Goal: Check status

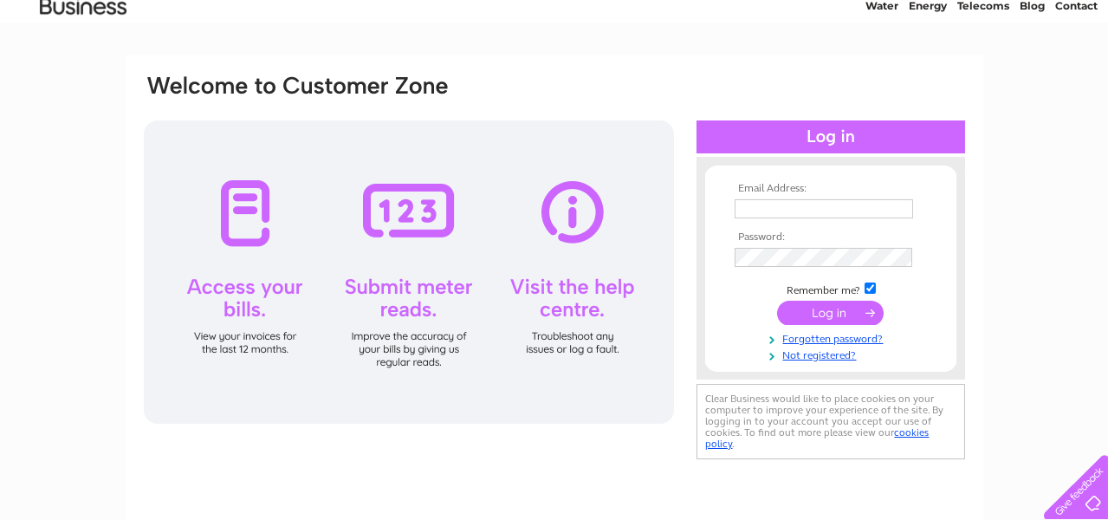
scroll to position [82, 0]
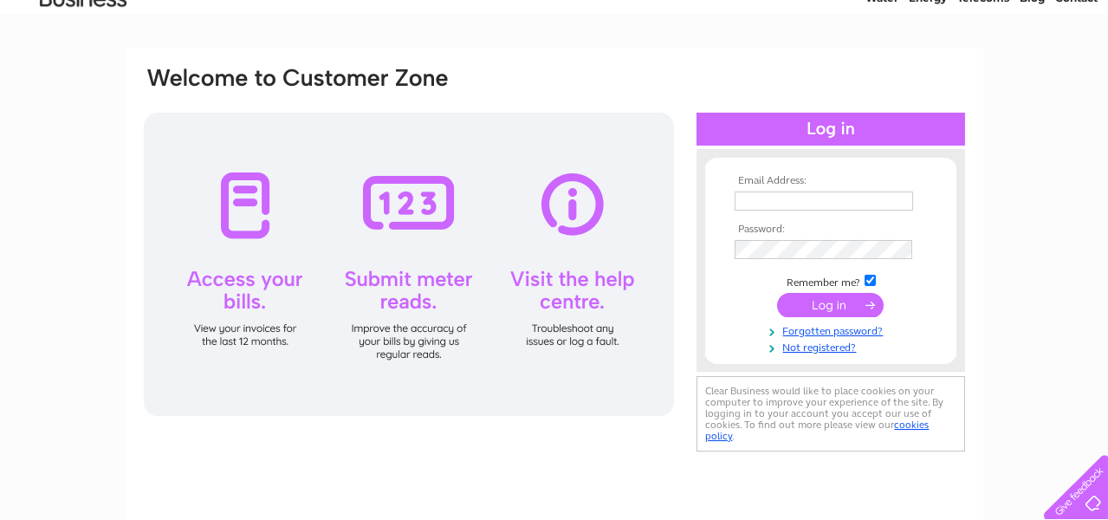
type input "[PERSON_NAME][EMAIL_ADDRESS][DOMAIN_NAME]"
click at [839, 302] on input "submit" at bounding box center [830, 305] width 107 height 24
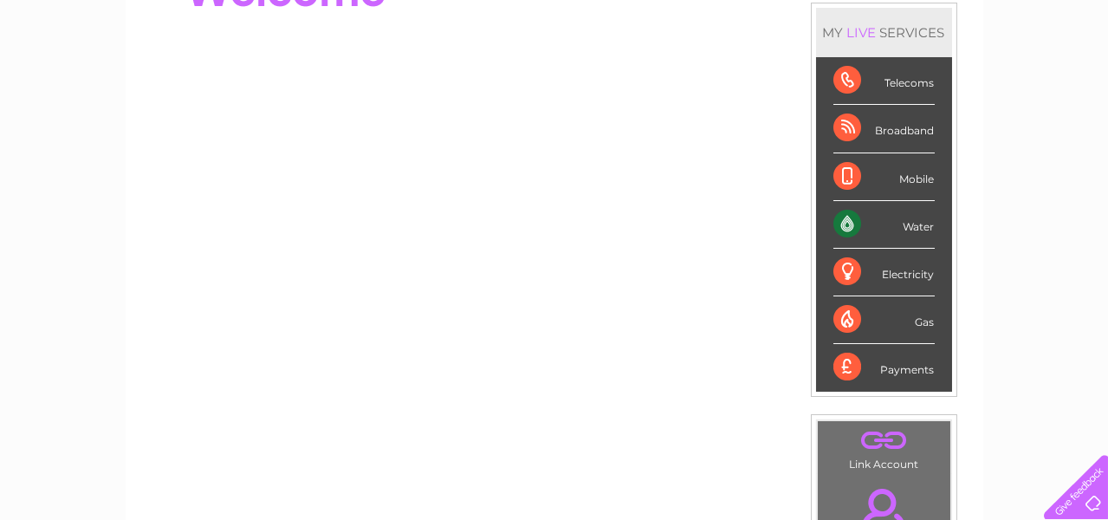
scroll to position [265, 0]
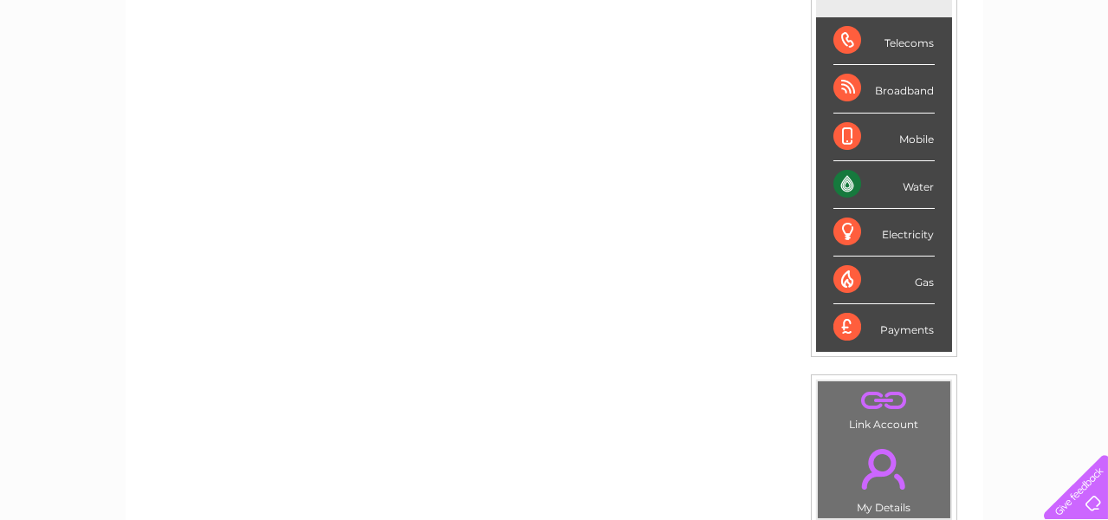
click at [847, 189] on div "Water" at bounding box center [884, 185] width 101 height 48
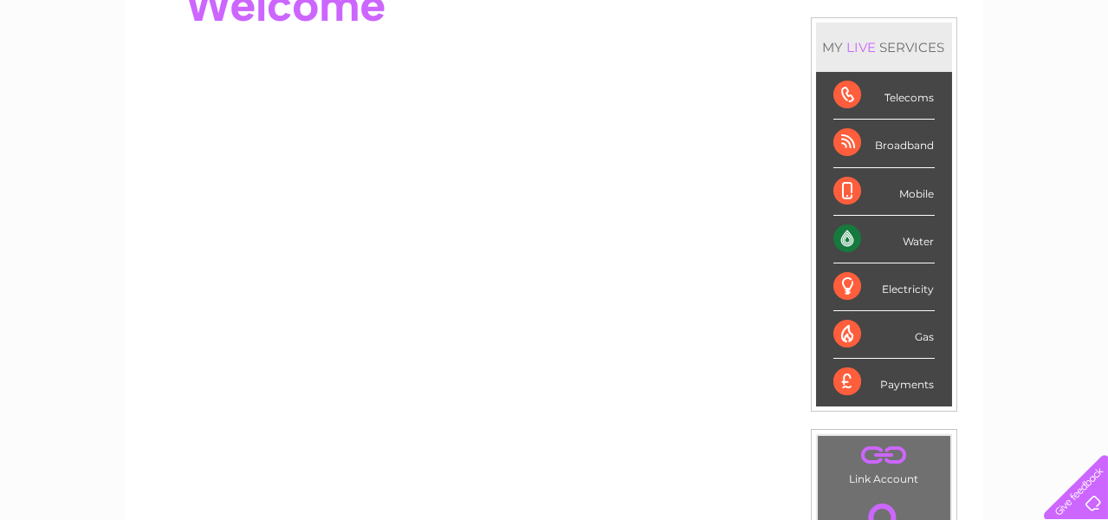
scroll to position [247, 0]
